Goal: Information Seeking & Learning: Learn about a topic

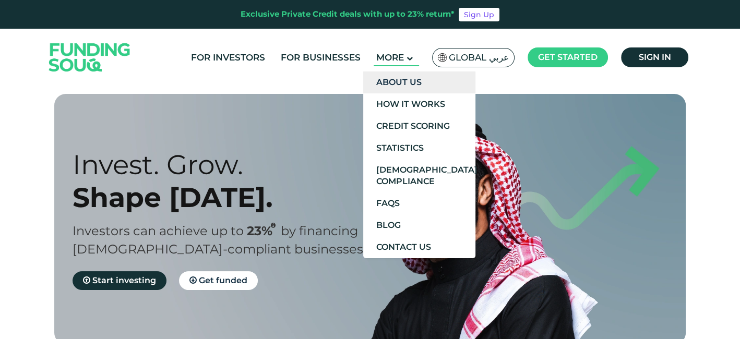
click at [416, 83] on link "About Us" at bounding box center [419, 82] width 112 height 22
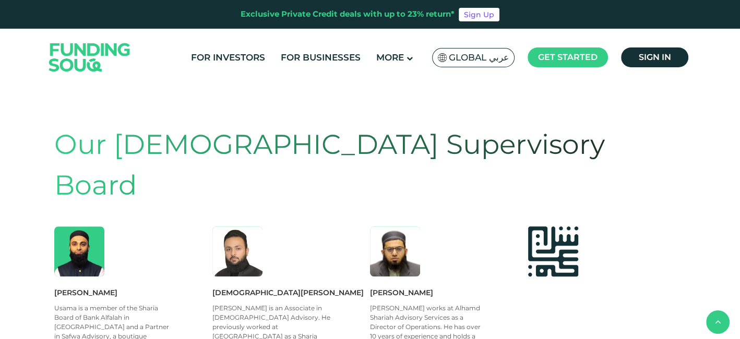
scroll to position [649, 0]
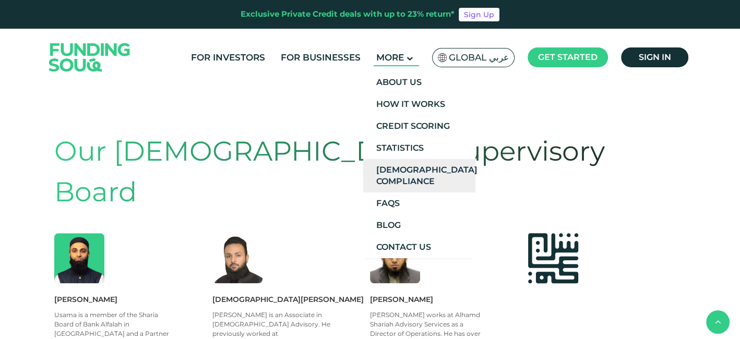
click at [402, 177] on link "[DEMOGRAPHIC_DATA] Compliance" at bounding box center [419, 175] width 112 height 33
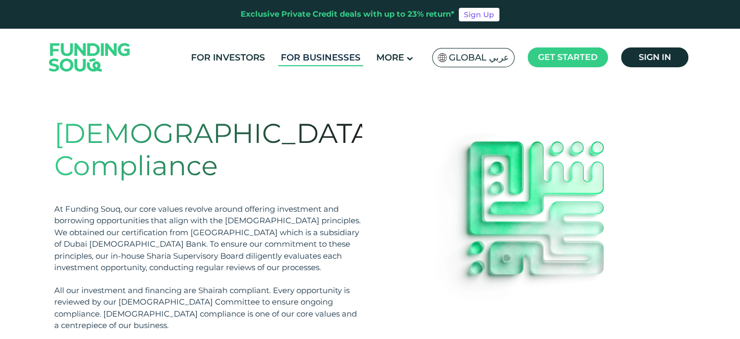
click at [323, 53] on link "For Businesses" at bounding box center [320, 57] width 85 height 17
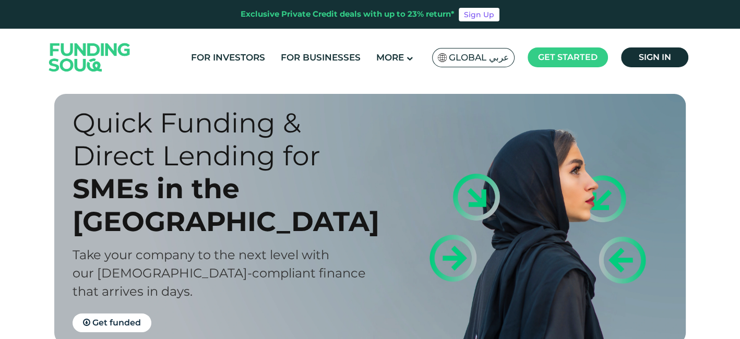
click at [469, 50] on div "Global عربي" at bounding box center [473, 57] width 83 height 19
click at [474, 57] on span "Global عربي" at bounding box center [479, 58] width 60 height 12
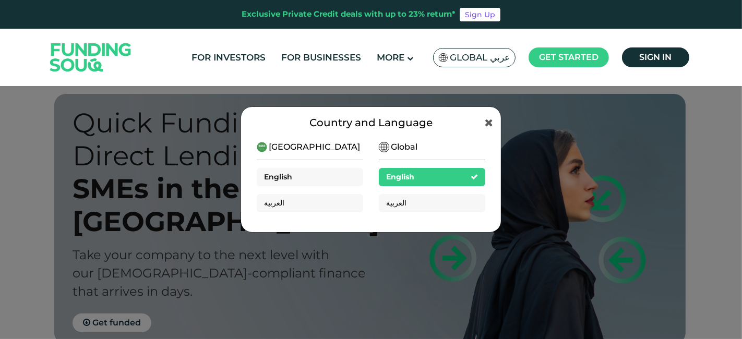
click at [302, 174] on div "English" at bounding box center [310, 177] width 106 height 18
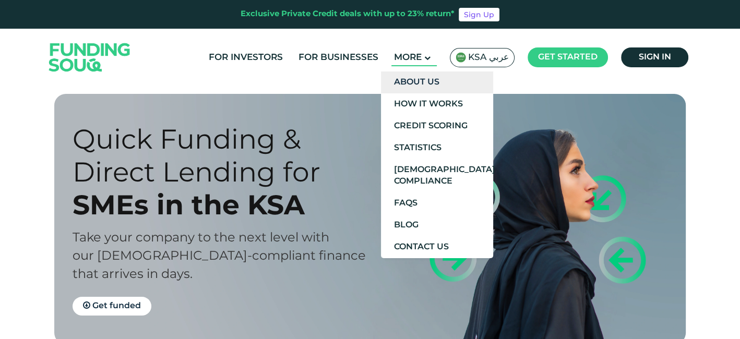
click at [407, 83] on link "About Us" at bounding box center [437, 82] width 112 height 22
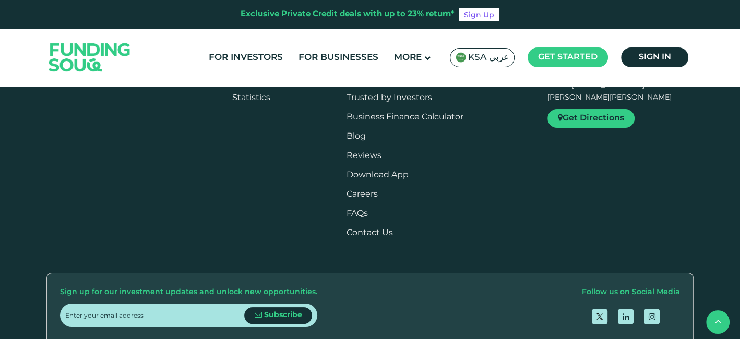
scroll to position [1391, 0]
